Goal: Find specific page/section

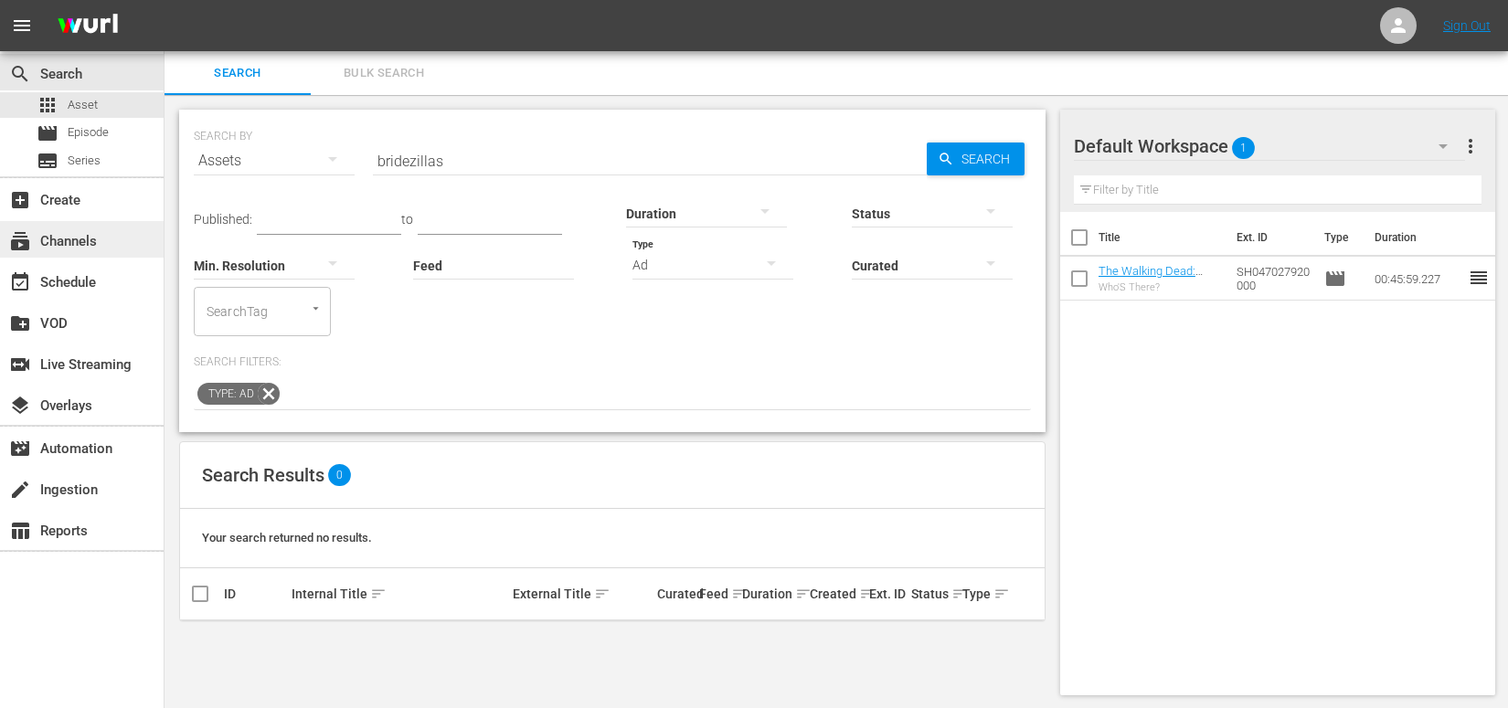
scroll to position [2, 0]
click at [105, 252] on div "subscriptions Channels" at bounding box center [82, 239] width 164 height 37
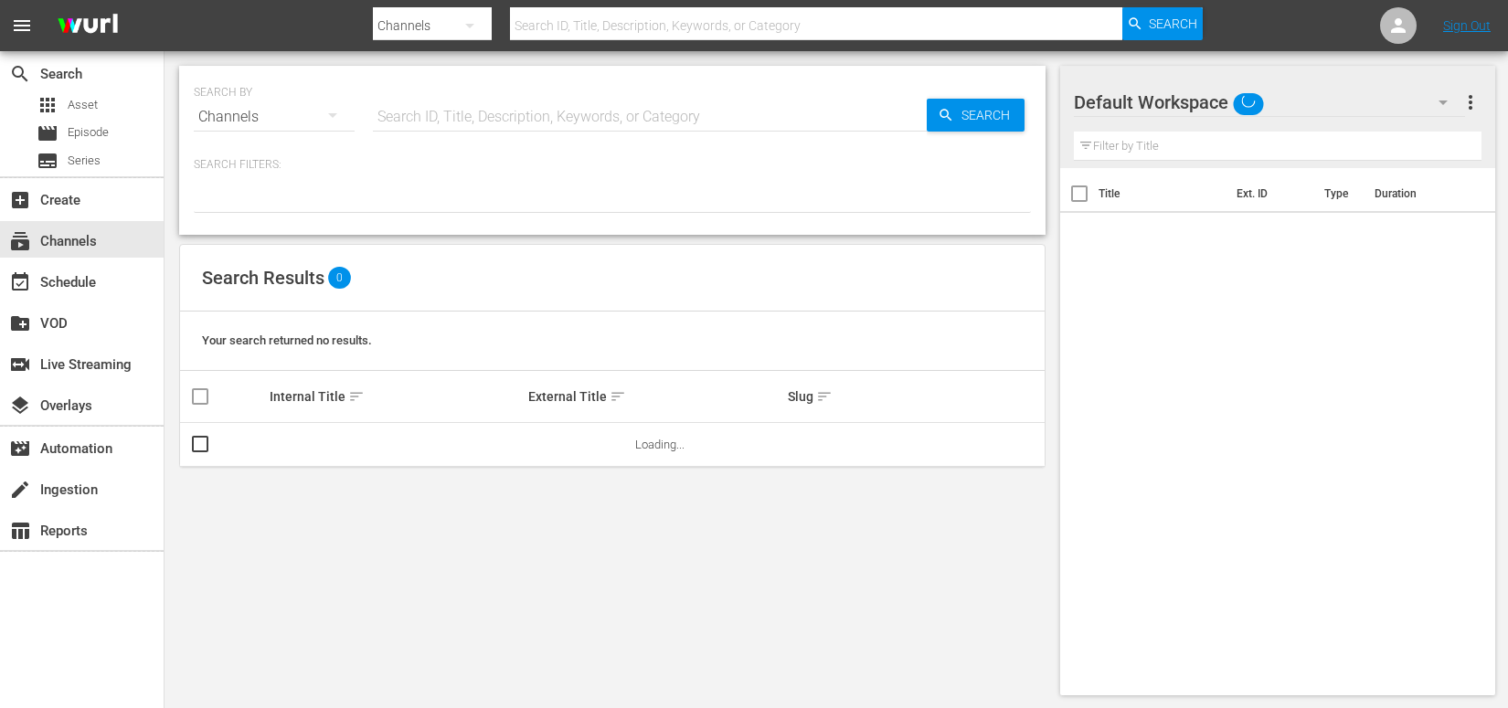
click at [594, 24] on input "text" at bounding box center [816, 26] width 612 height 44
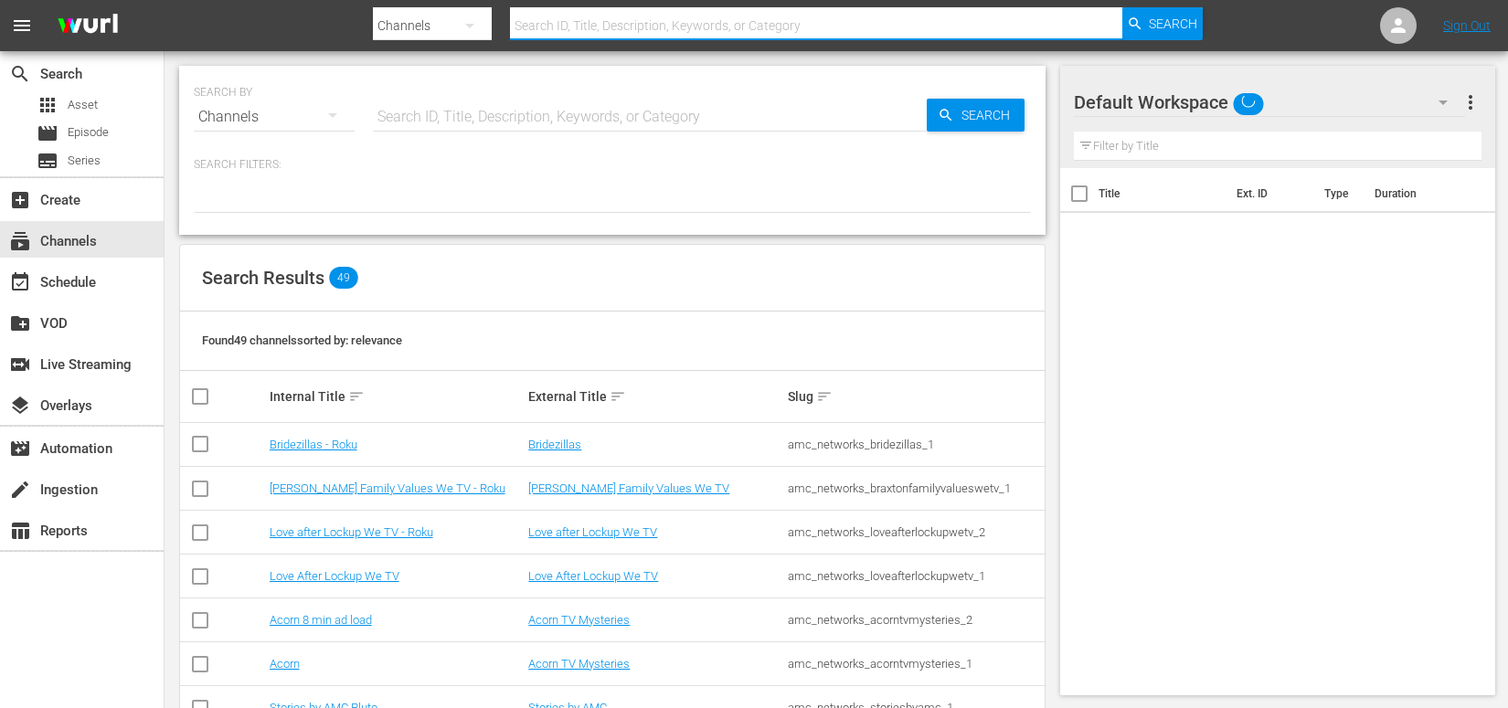
click at [594, 23] on input "text" at bounding box center [816, 26] width 612 height 44
type input "acorn"
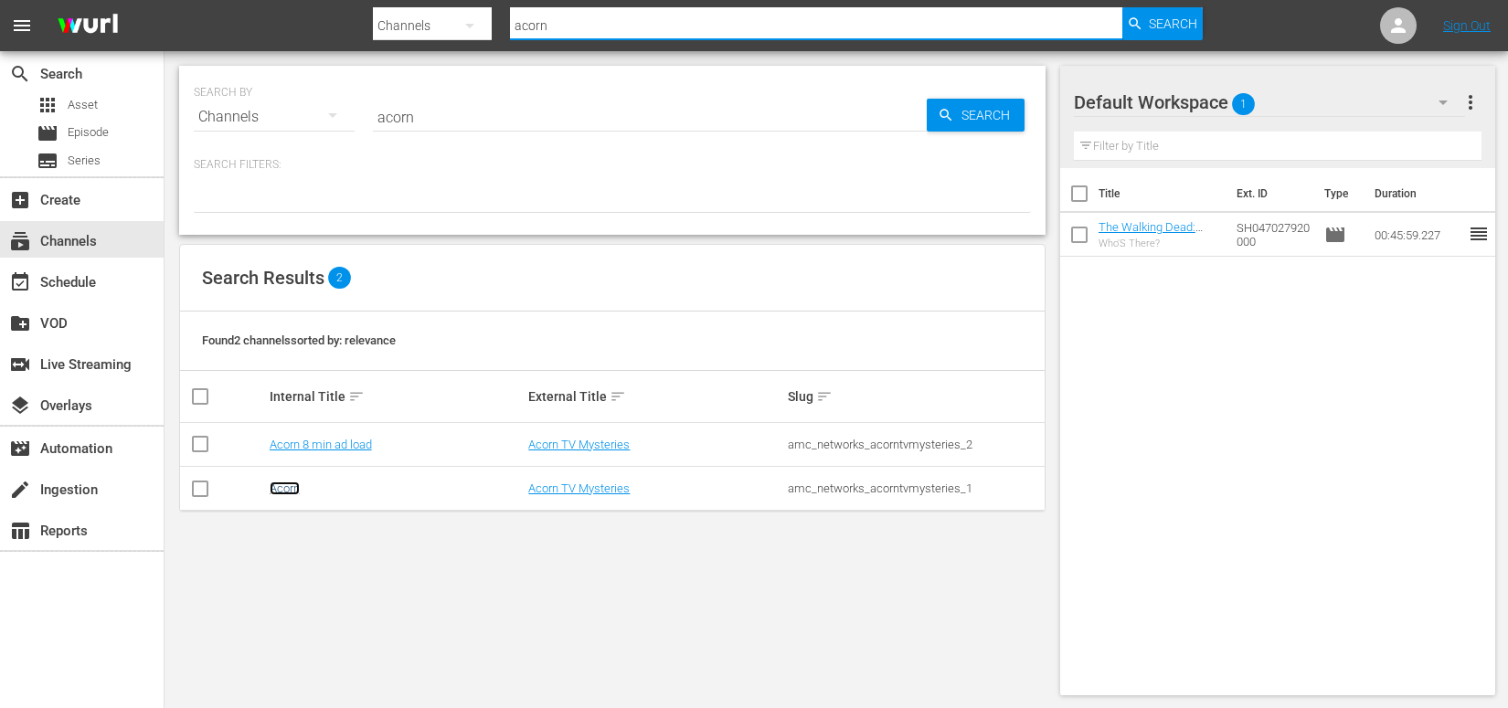
click at [285, 493] on link "Acorn" at bounding box center [285, 489] width 30 height 14
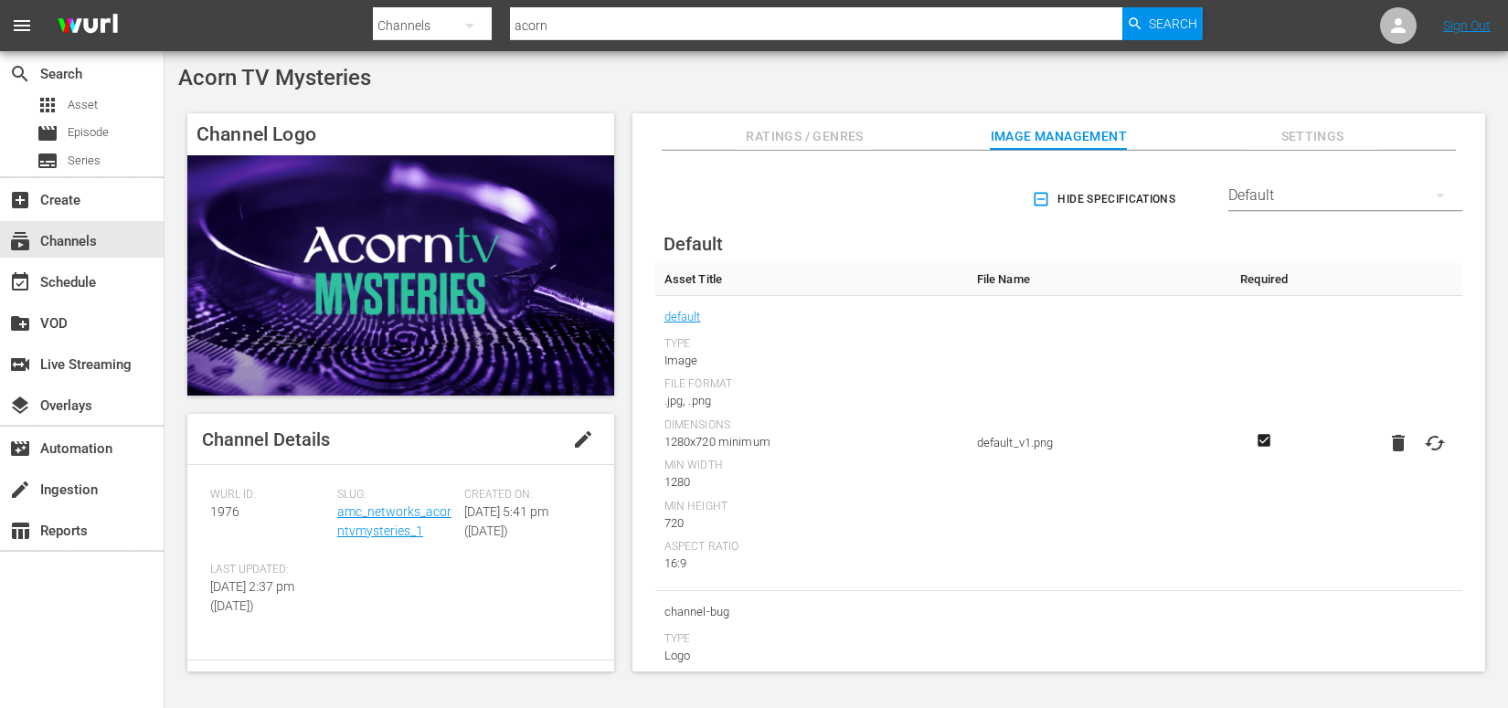
click at [801, 133] on span "Ratings / Genres" at bounding box center [805, 136] width 137 height 23
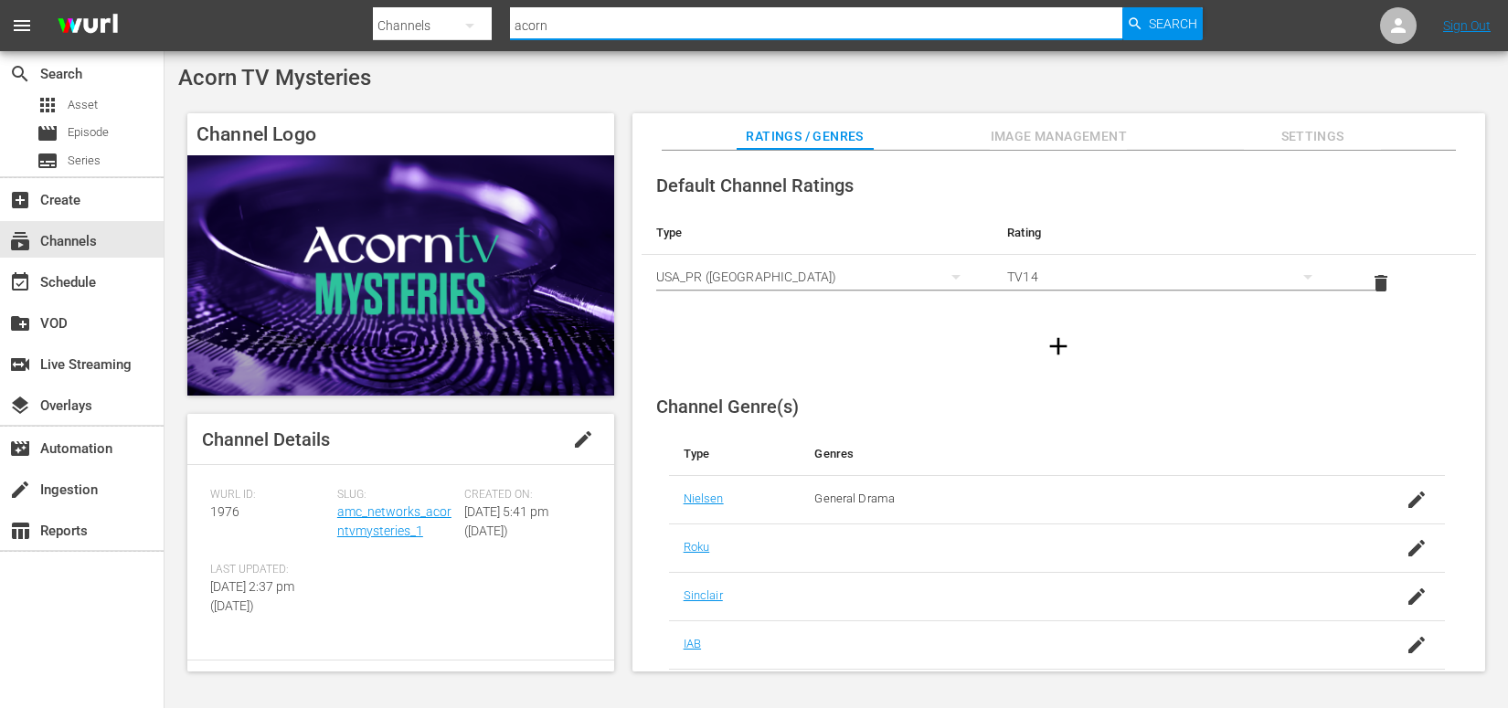
drag, startPoint x: 672, startPoint y: 22, endPoint x: 462, endPoint y: 5, distance: 209.9
click at [461, 5] on div "Search By Channels Search ID, Title, Description, Keywords, or Category acorn S…" at bounding box center [788, 26] width 830 height 44
type input "love after lockup"
click at [1177, 27] on span "Search" at bounding box center [1173, 23] width 48 height 33
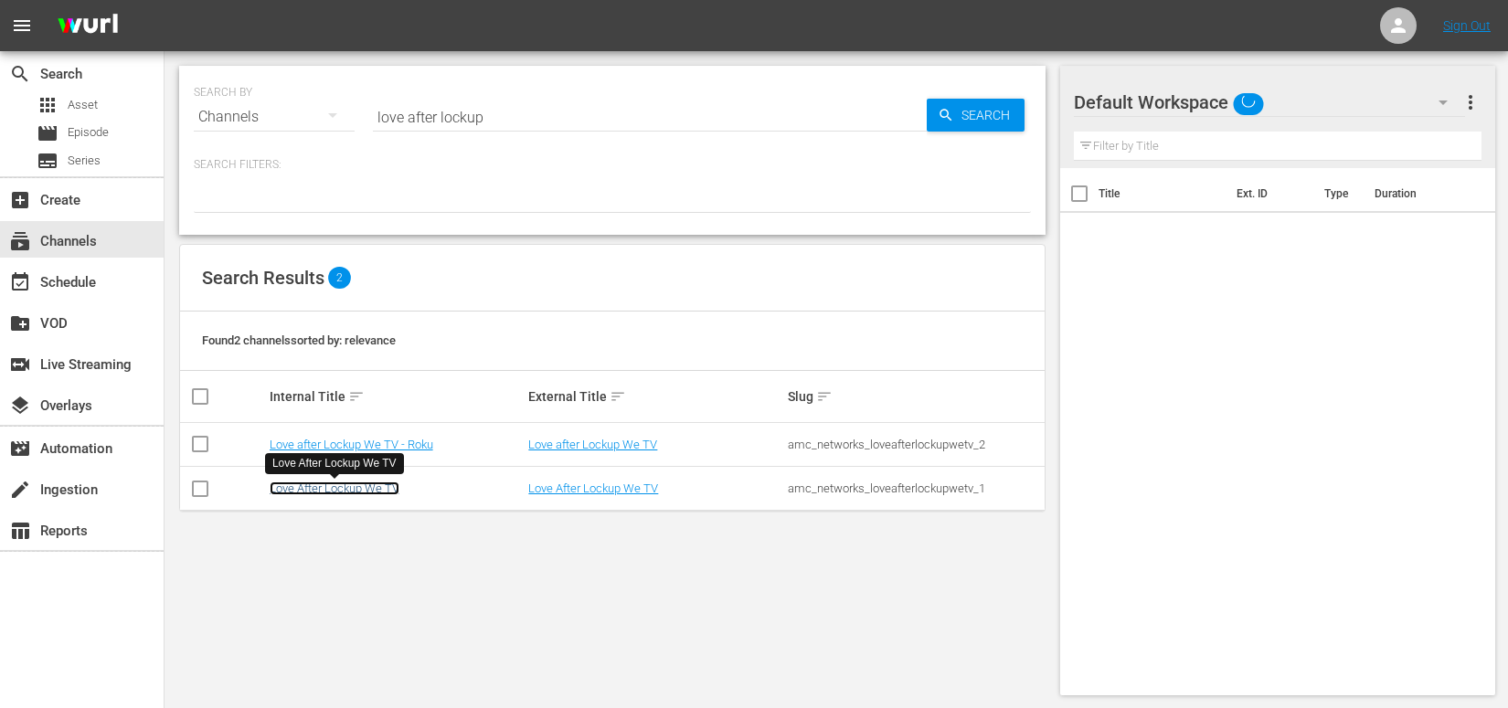
click at [356, 486] on link "Love After Lockup We TV" at bounding box center [335, 489] width 130 height 14
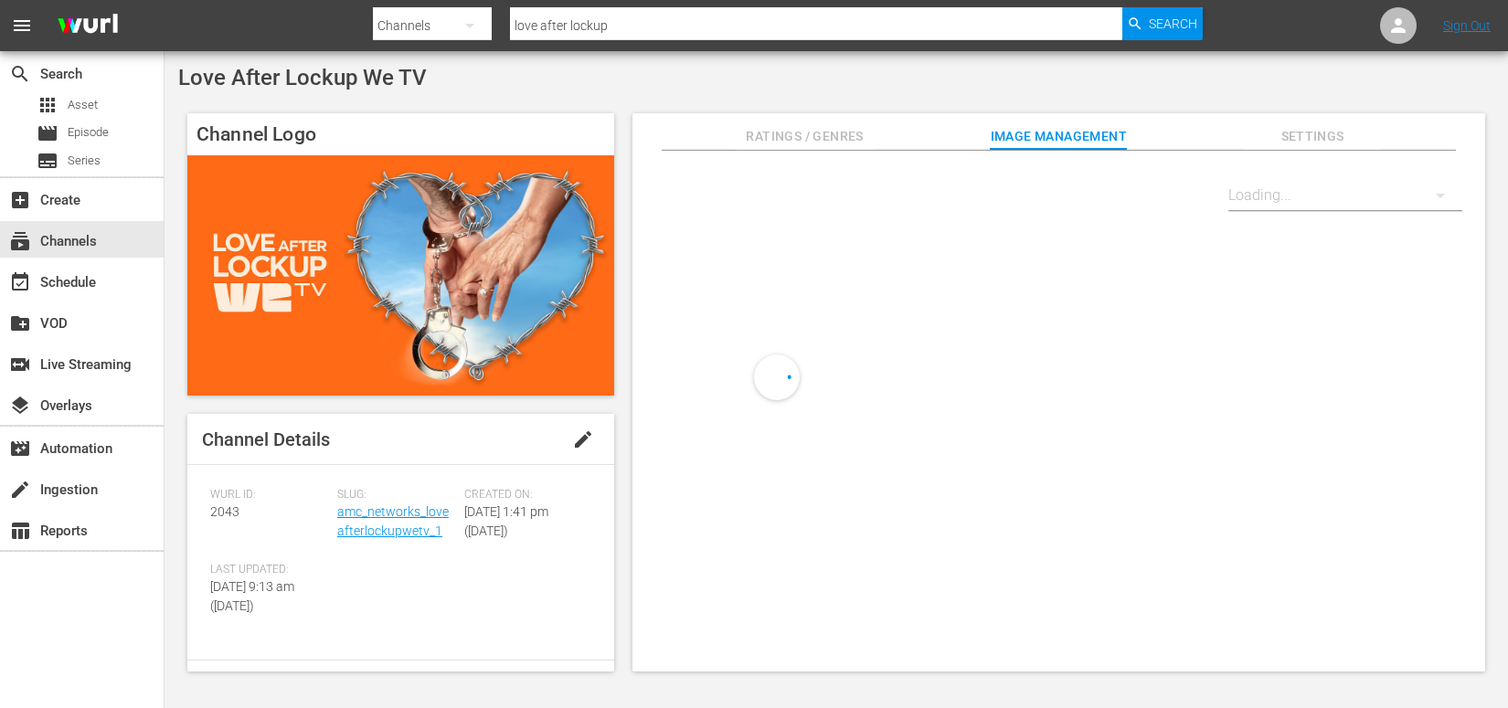
click at [829, 134] on span "Ratings / Genres" at bounding box center [805, 136] width 137 height 23
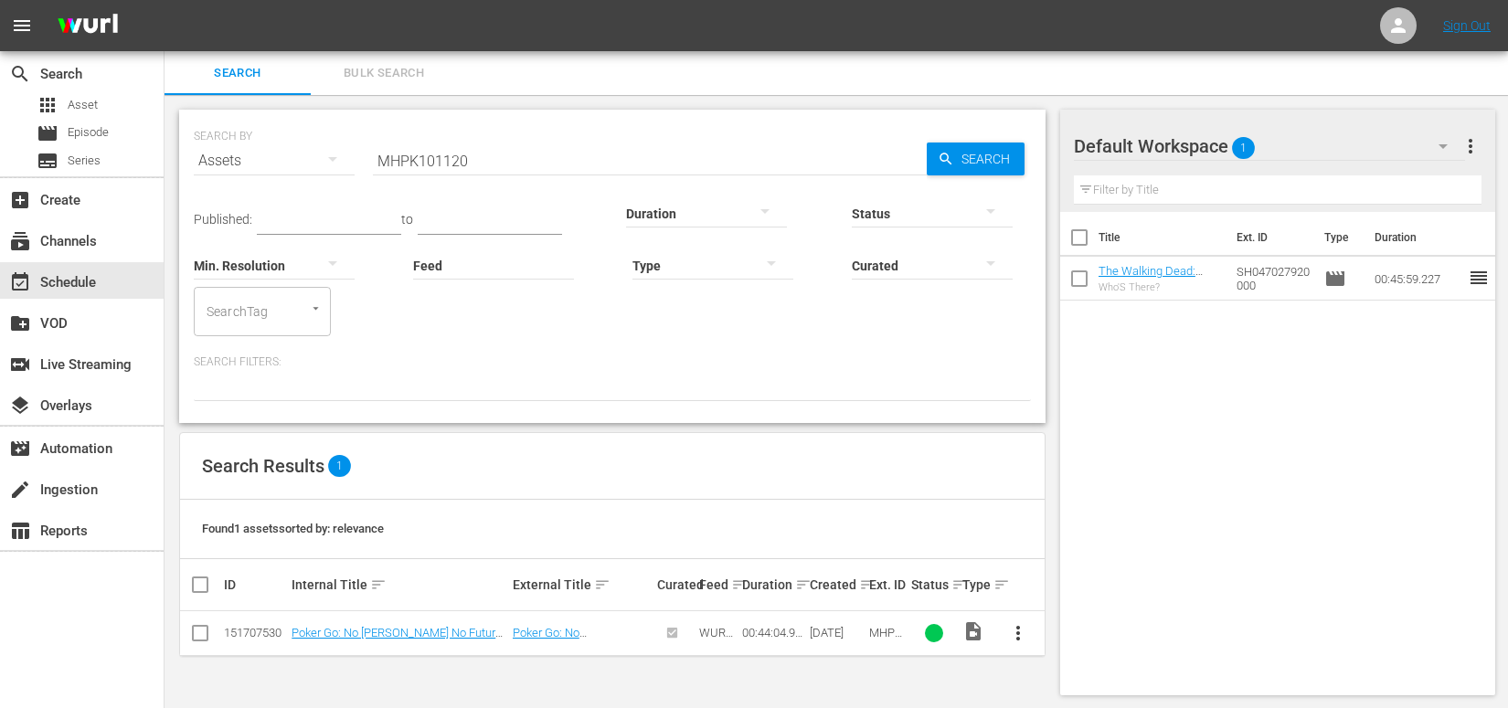
scroll to position [1, 0]
click at [461, 80] on div "Search Bulk Search" at bounding box center [835, 72] width 1343 height 44
